Goal: Task Accomplishment & Management: Manage account settings

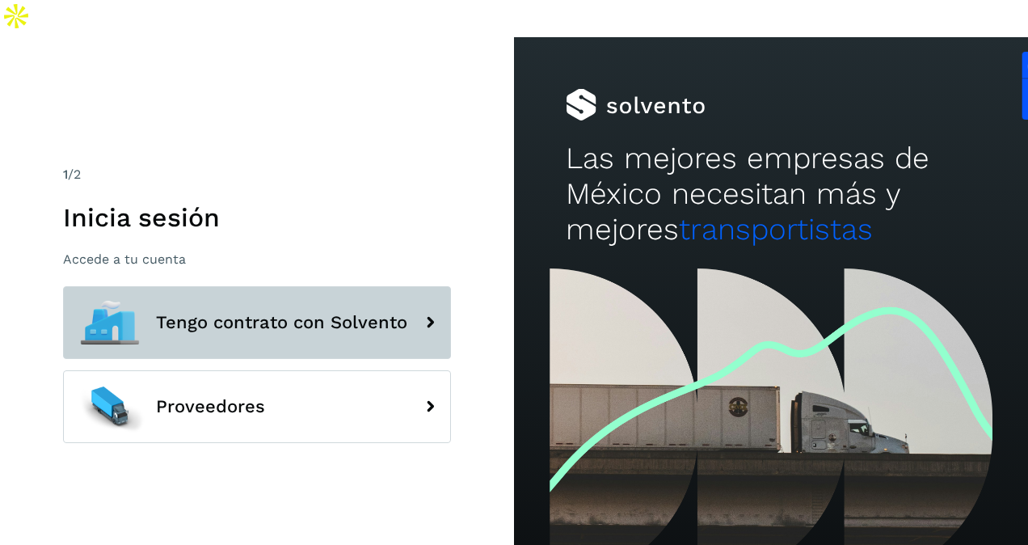
click at [270, 304] on button "Tengo contrato con Solvento" at bounding box center [257, 322] width 388 height 73
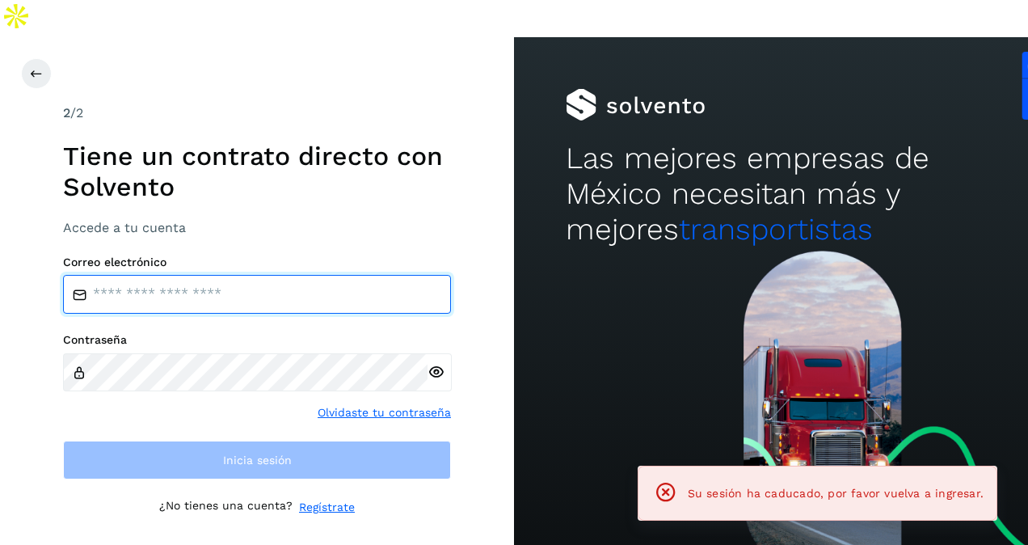
type input "**********"
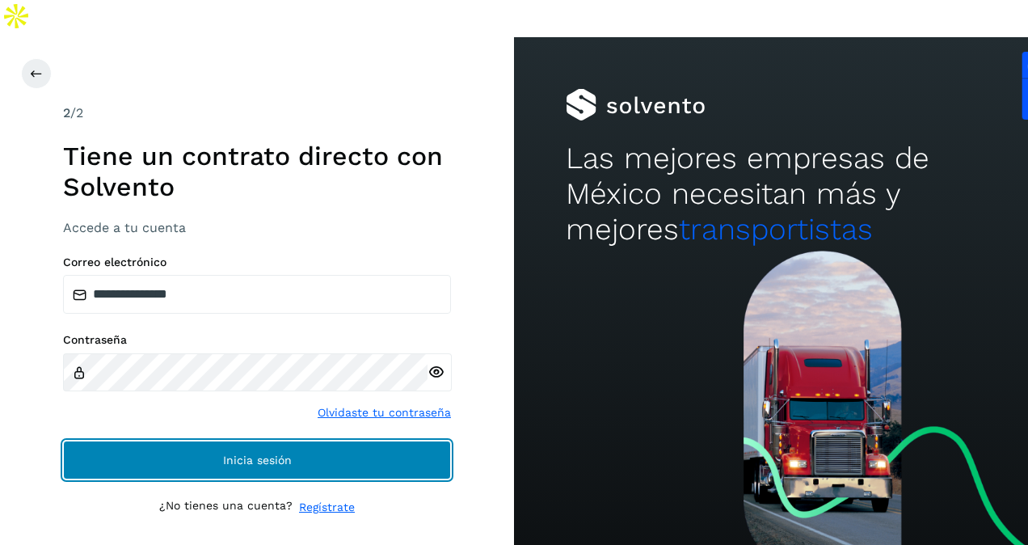
click at [251, 454] on span "Inicia sesión" at bounding box center [257, 459] width 69 height 11
